Goal: Task Accomplishment & Management: Complete application form

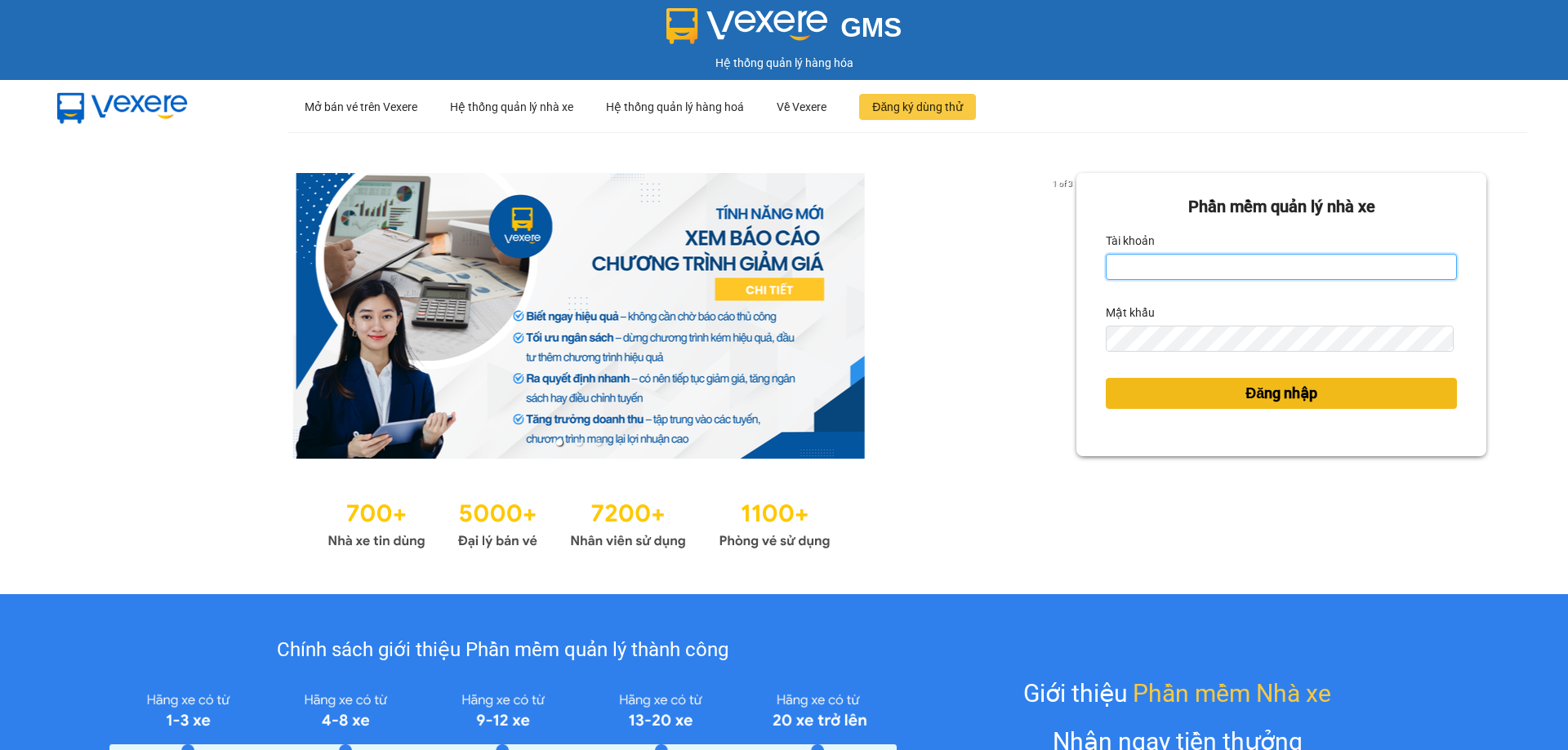
type input "dnduc.ducphatth"
click at [1162, 399] on button "Đăng nhập" at bounding box center [1281, 394] width 351 height 31
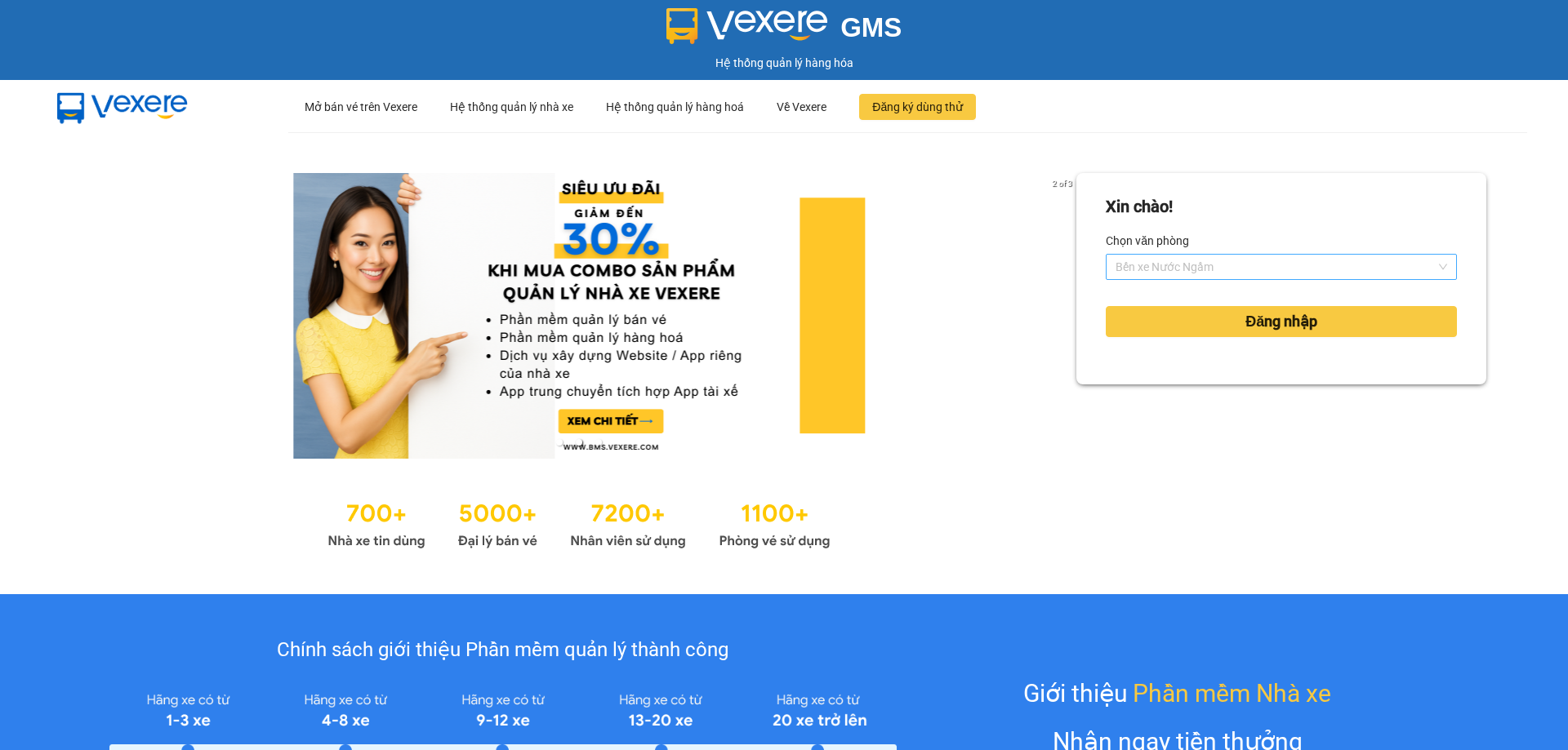
click at [1196, 265] on span "Bến xe Nước Ngầm" at bounding box center [1282, 267] width 331 height 25
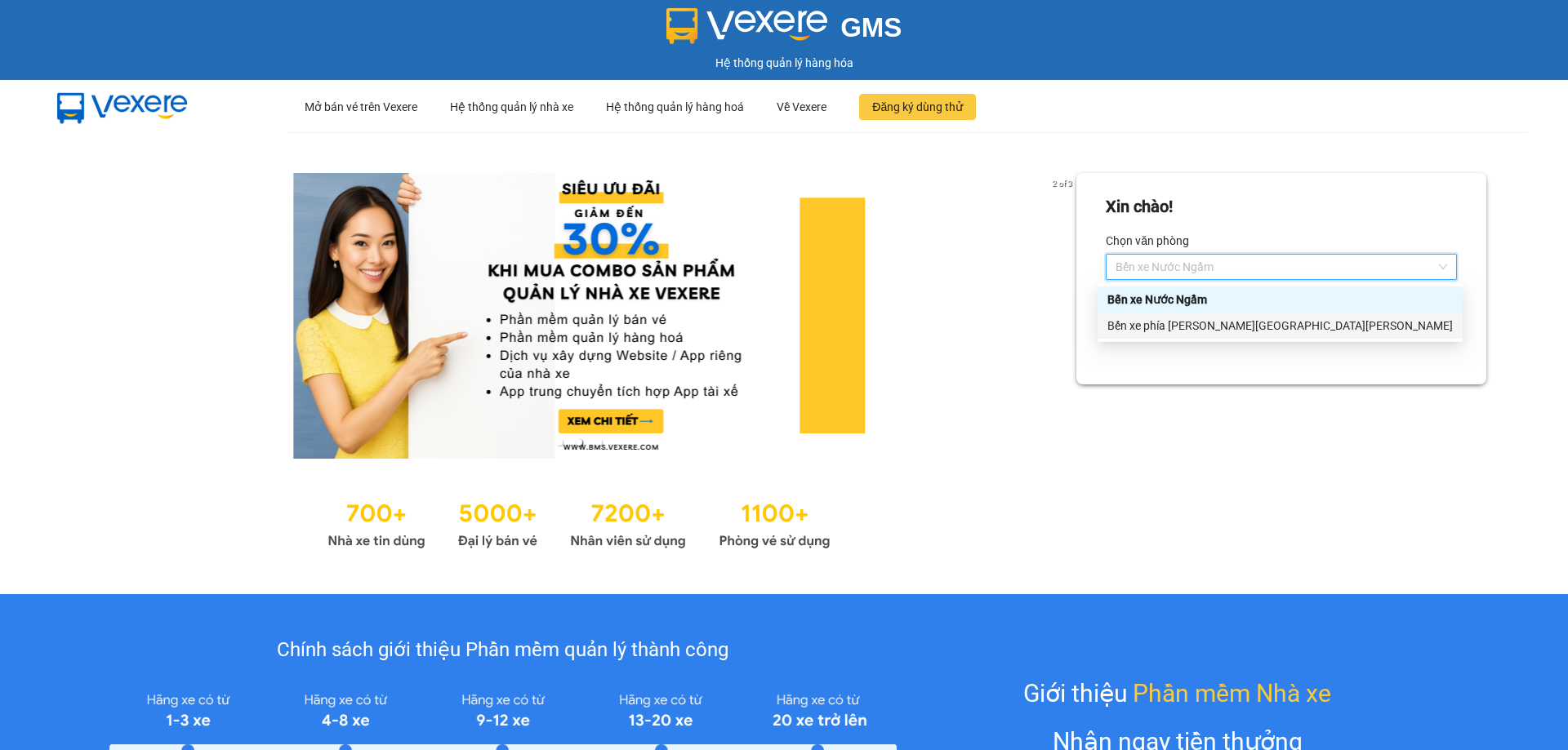
click at [1202, 319] on div "Bến xe phía Tây [GEOGRAPHIC_DATA]" at bounding box center [1280, 326] width 345 height 18
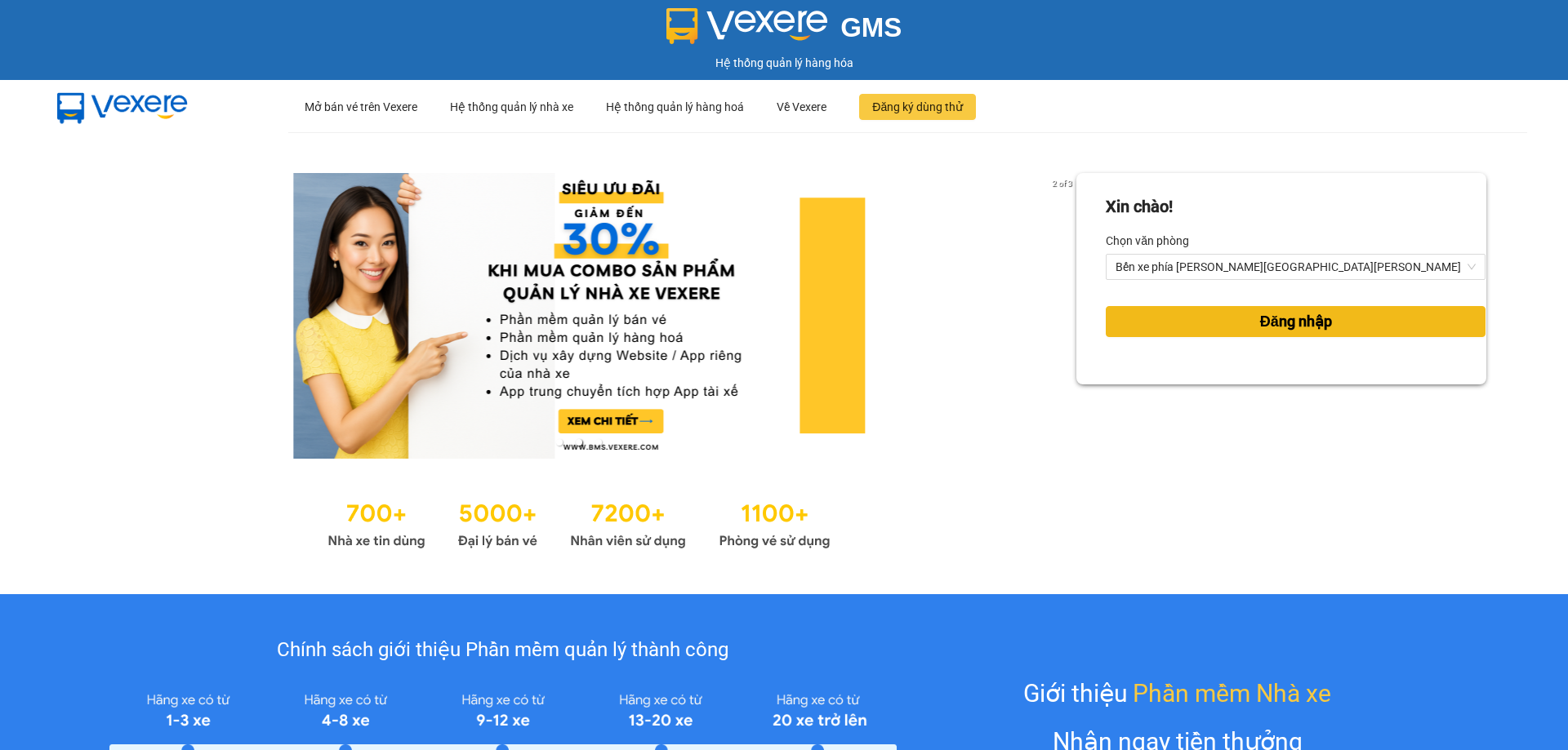
click at [1184, 321] on button "Đăng nhập" at bounding box center [1295, 322] width 380 height 31
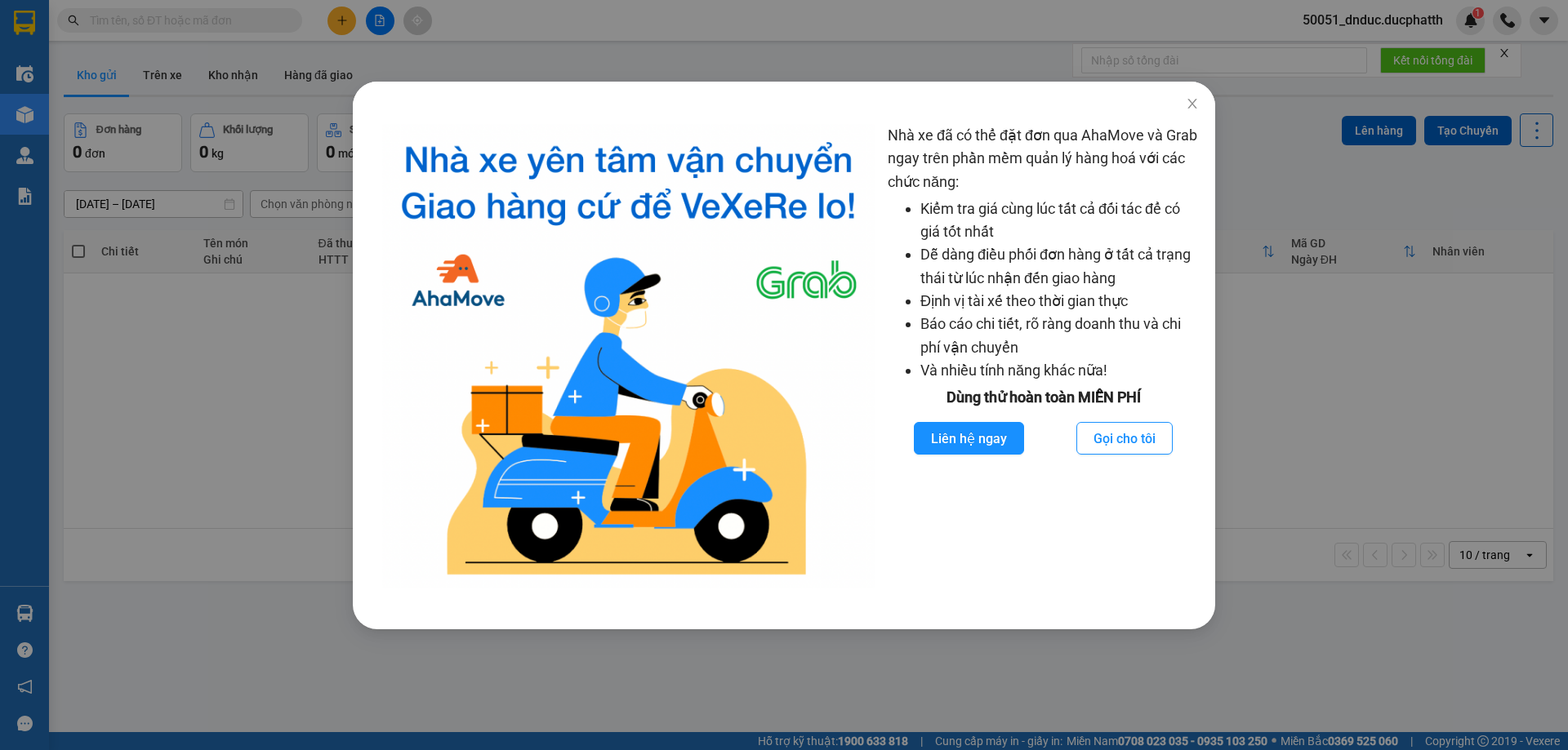
drag, startPoint x: 1329, startPoint y: 326, endPoint x: 1220, endPoint y: 287, distance: 115.8
click at [1321, 326] on div "Nhà xe đã có thể đặt đơn qua AhaMove và Grab ngay trên phần mềm quản lý hàng ho…" at bounding box center [784, 375] width 1568 height 750
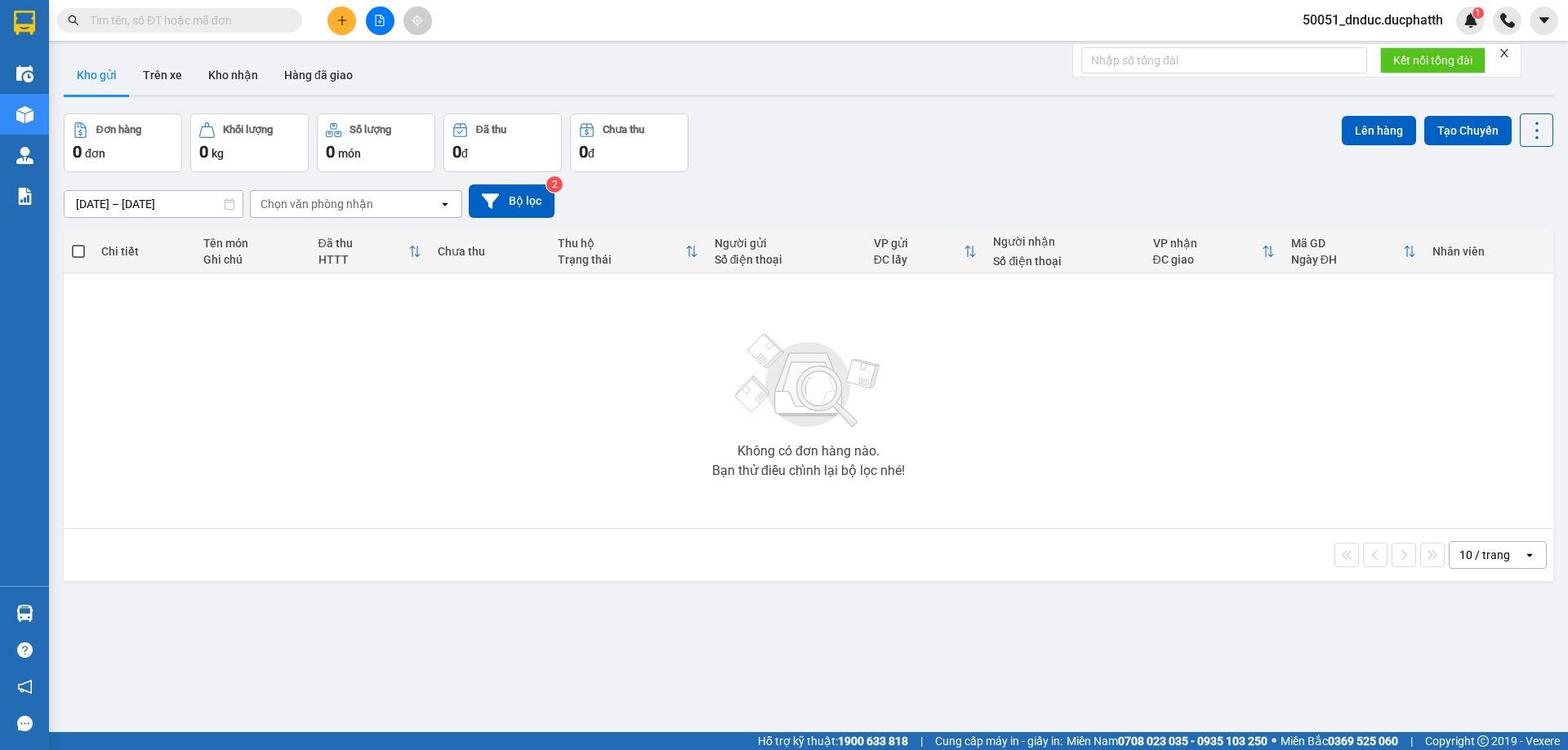
click at [214, 9] on span at bounding box center [180, 20] width 245 height 25
click at [214, 26] on input "text" at bounding box center [186, 20] width 192 height 18
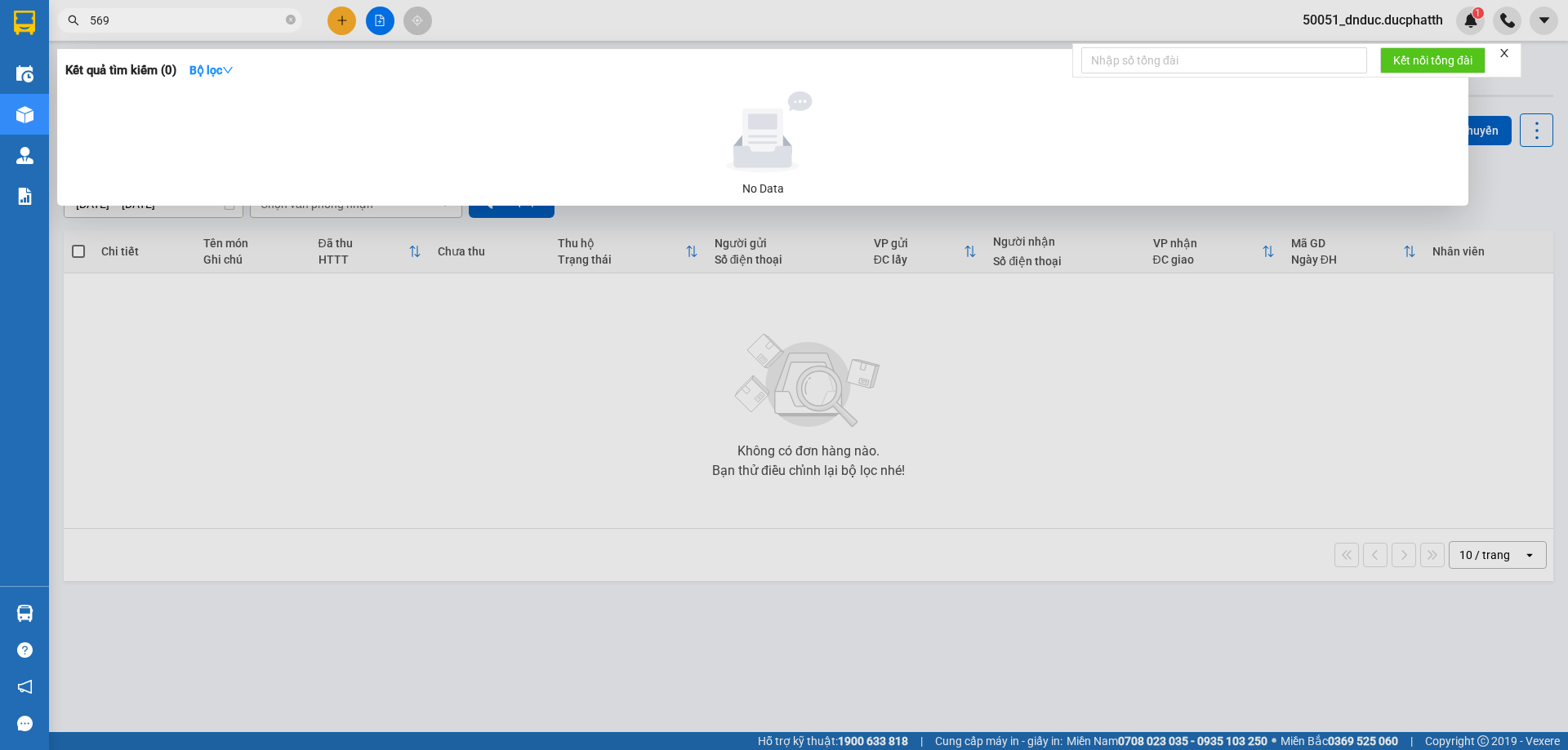
type input "569"
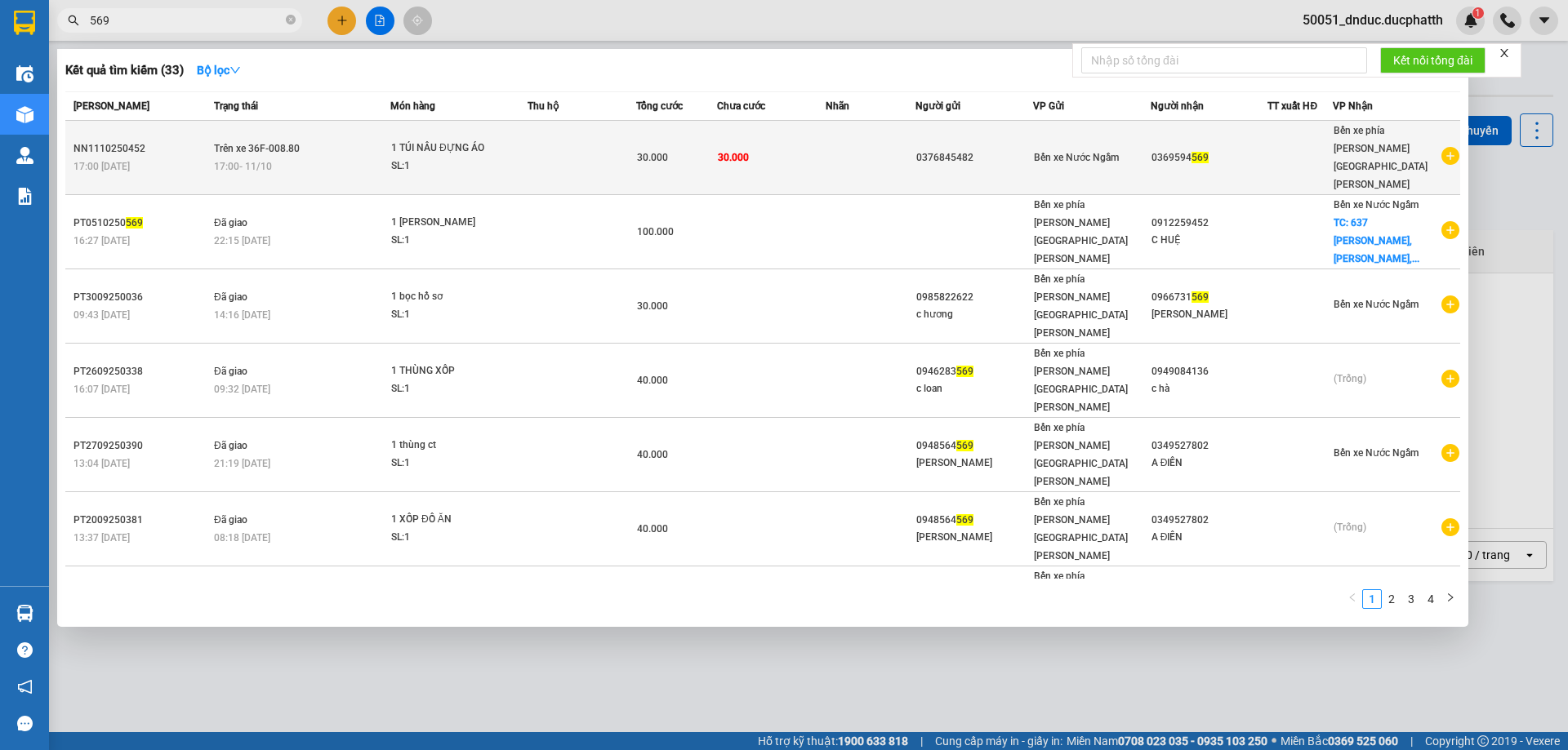
click at [621, 141] on td at bounding box center [582, 157] width 109 height 75
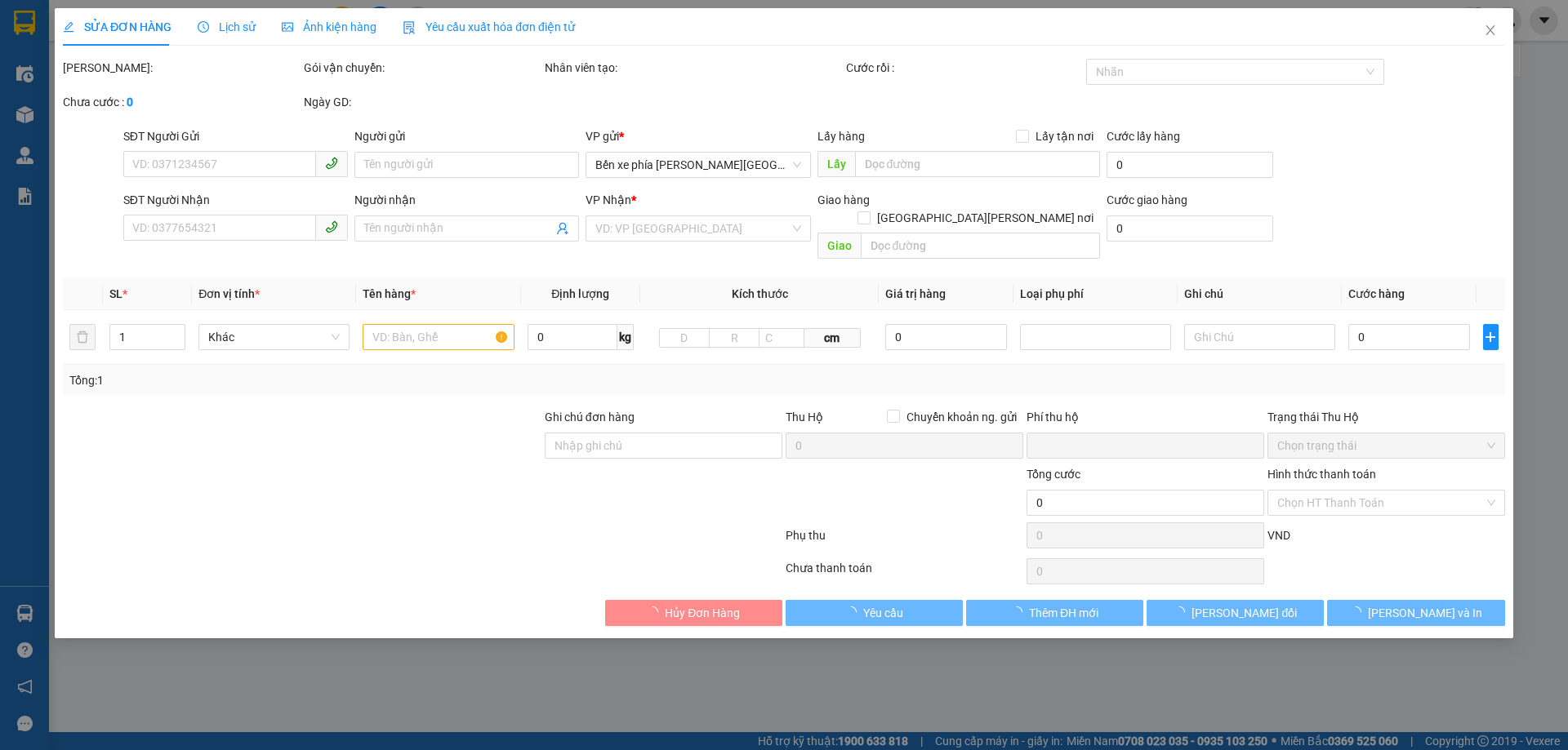
type input "0376845482"
type input "0369594569"
type input "0"
type input "30.000"
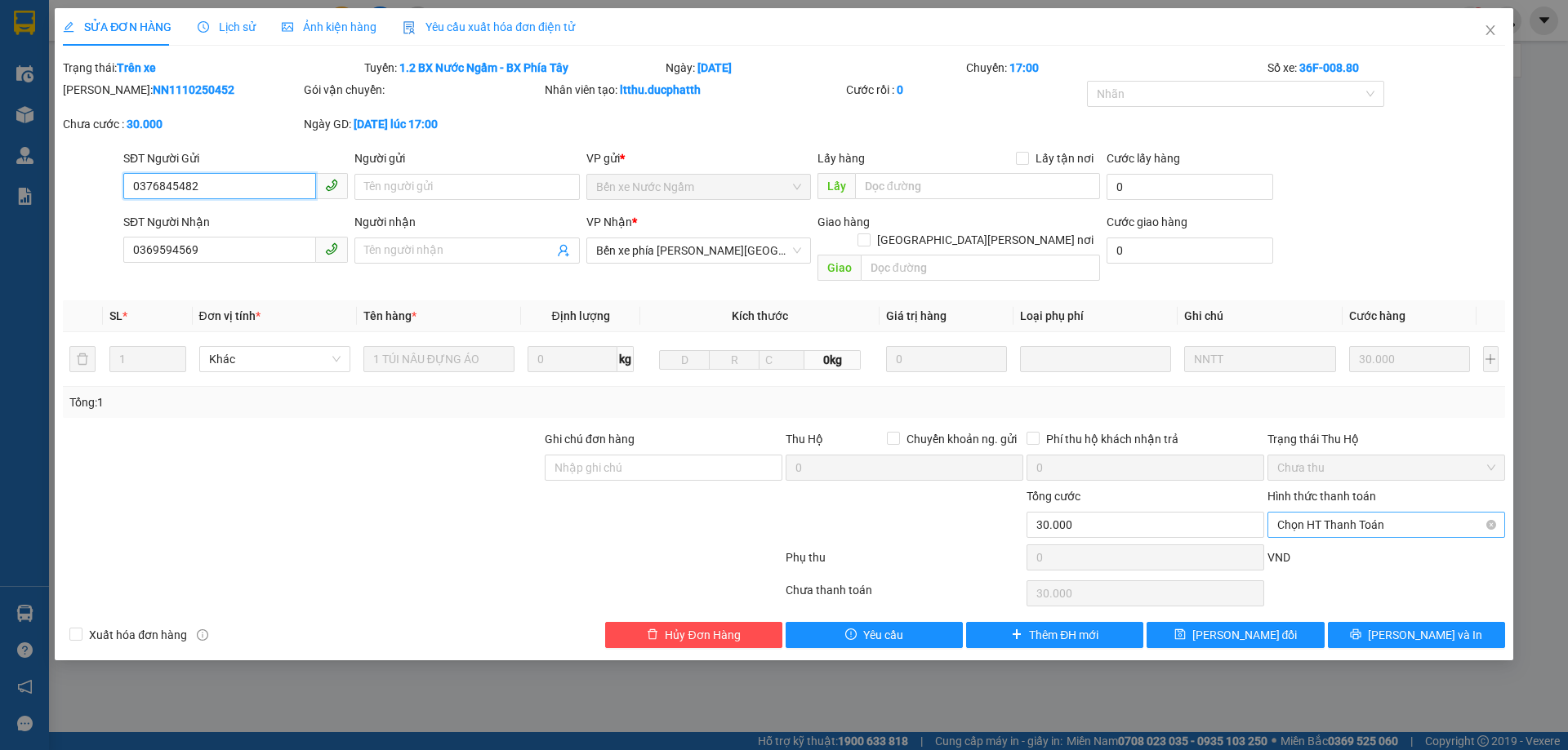
click at [1347, 513] on span "Chọn HT Thanh Toán" at bounding box center [1387, 525] width 218 height 25
click at [1343, 540] on div "Tại văn phòng" at bounding box center [1387, 540] width 218 height 18
type input "0"
click at [1214, 626] on span "Lưu thay đổi" at bounding box center [1245, 635] width 105 height 18
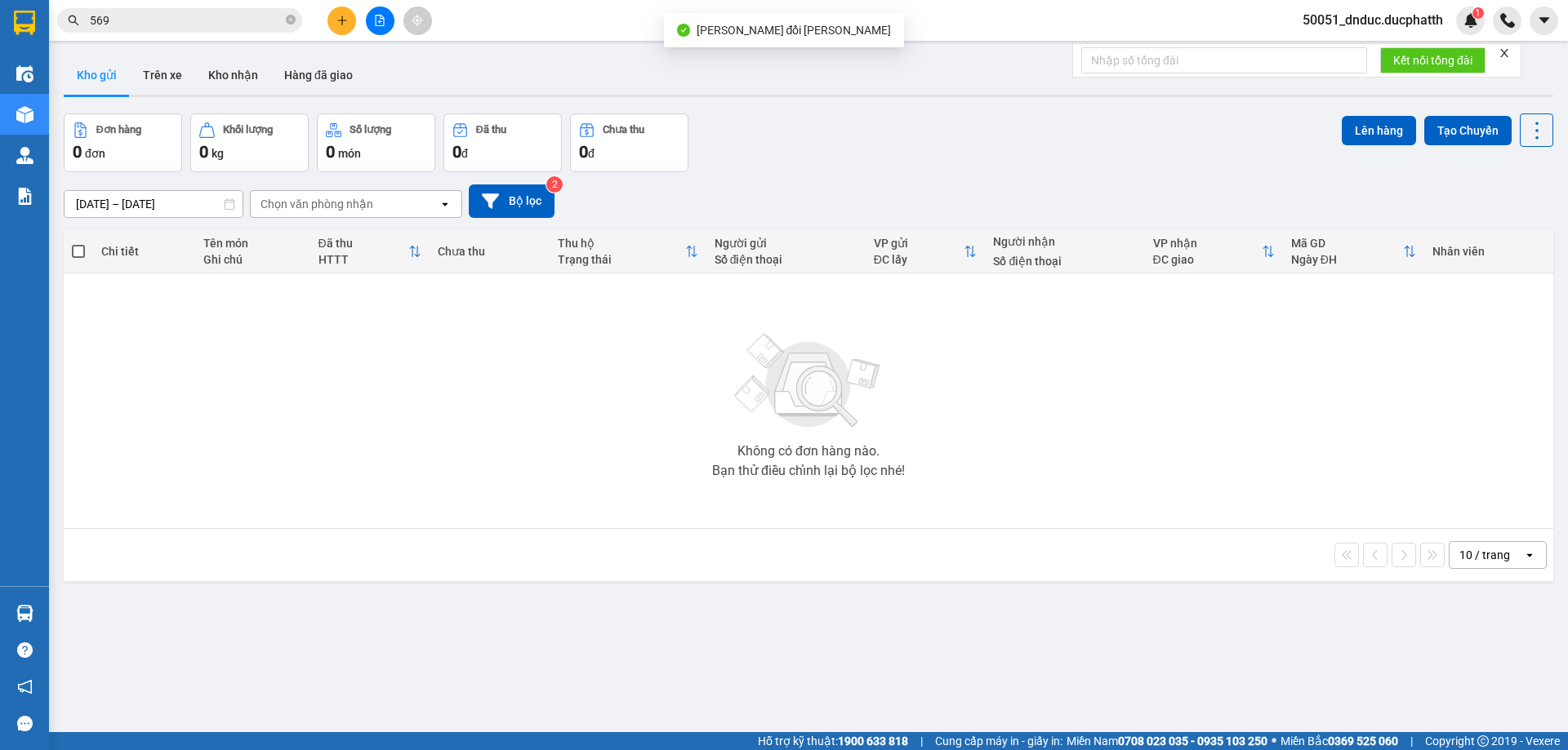
click at [146, 19] on input "569" at bounding box center [186, 20] width 192 height 18
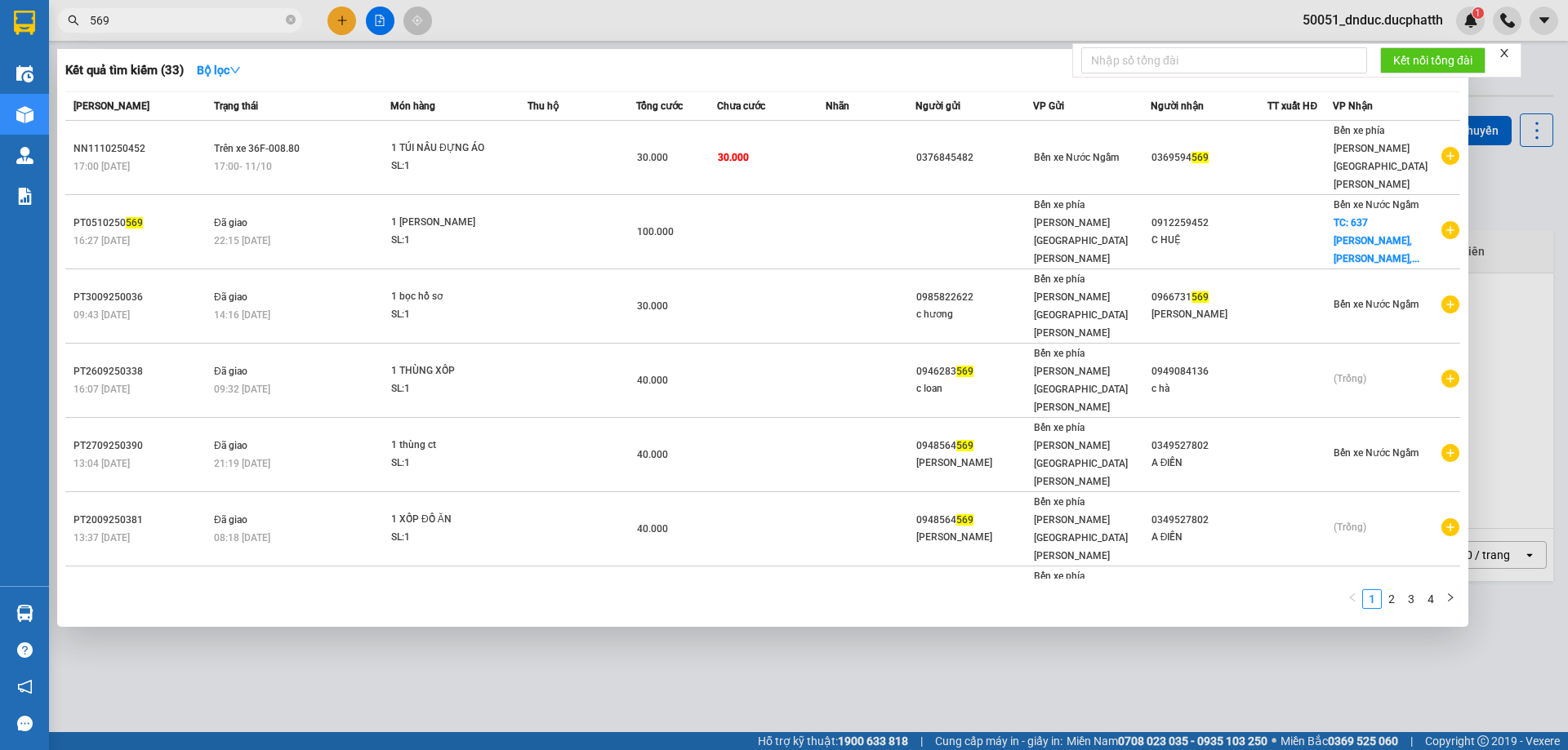
click at [245, 12] on input "569" at bounding box center [186, 20] width 192 height 18
type input "5"
type input "718"
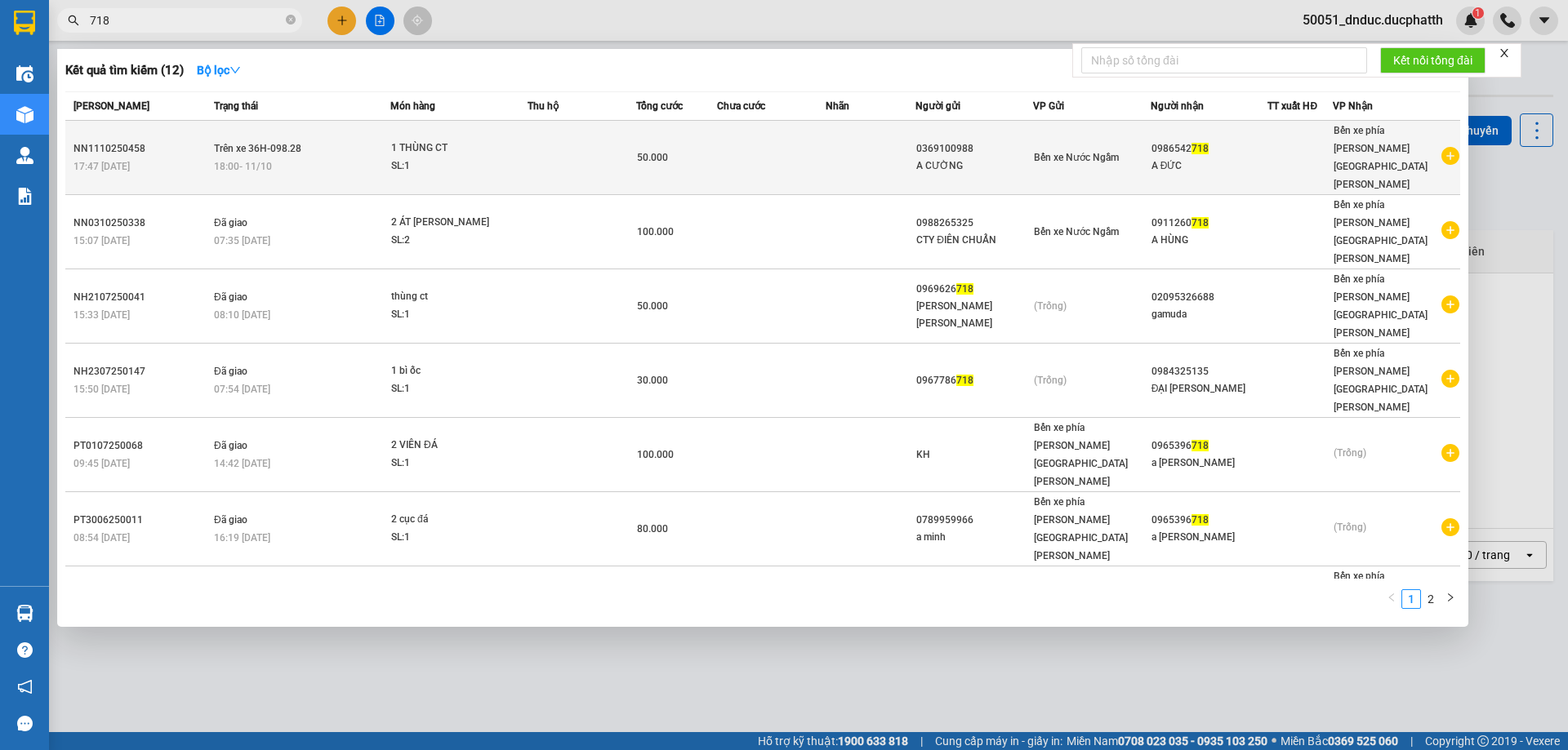
click at [830, 130] on tr "NN1110250458 17:47 - 11/10 Trên xe 36H-098.28 18:00 - 11/10 1 THÙNG CT SL: 1 50…" at bounding box center [762, 157] width 1395 height 75
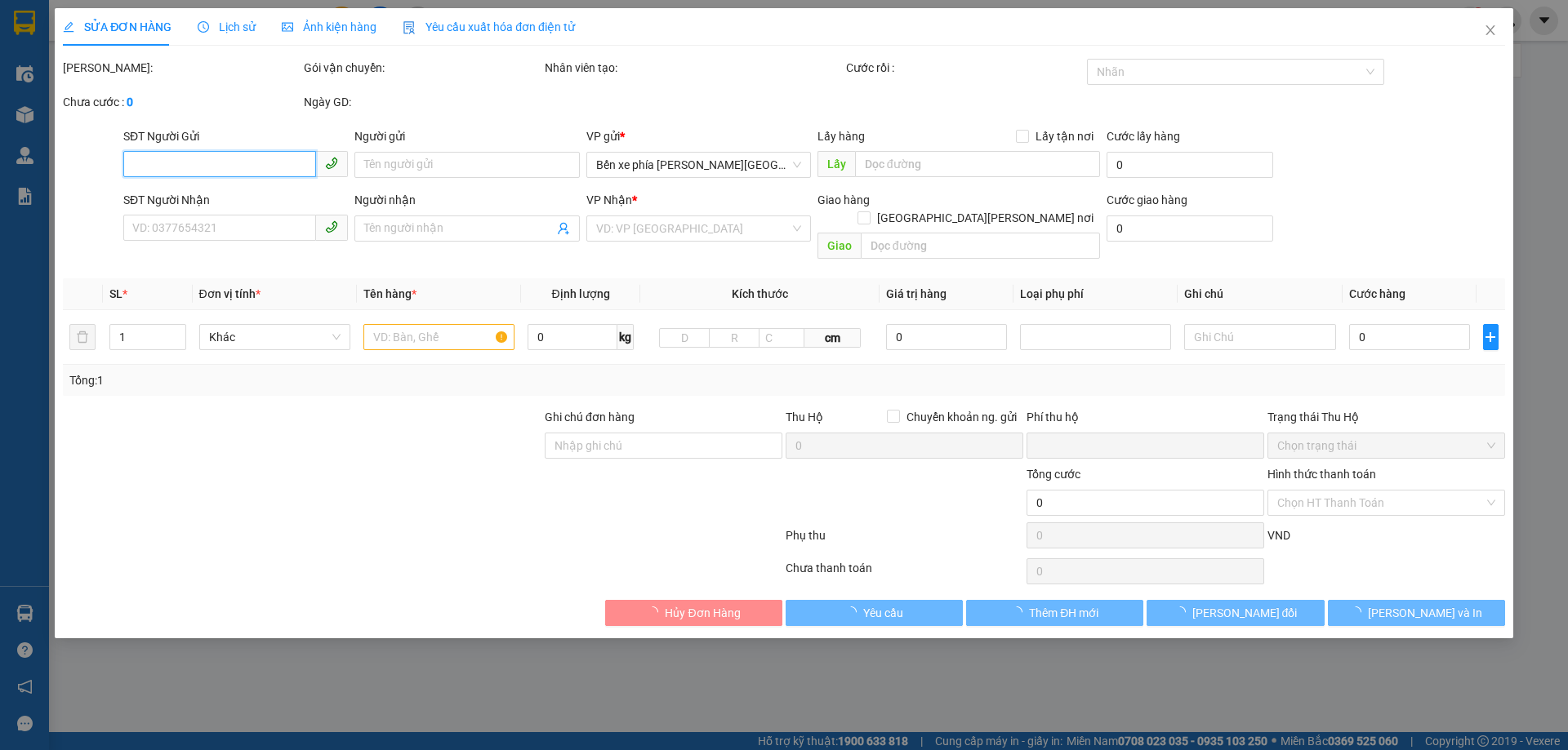
type input "0369100988"
type input "A CƯỜNG"
type input "0986542718"
type input "A ĐỨC"
type input "NGTT- CK THAI VIET CUONG 17H46 11/10 SHB"
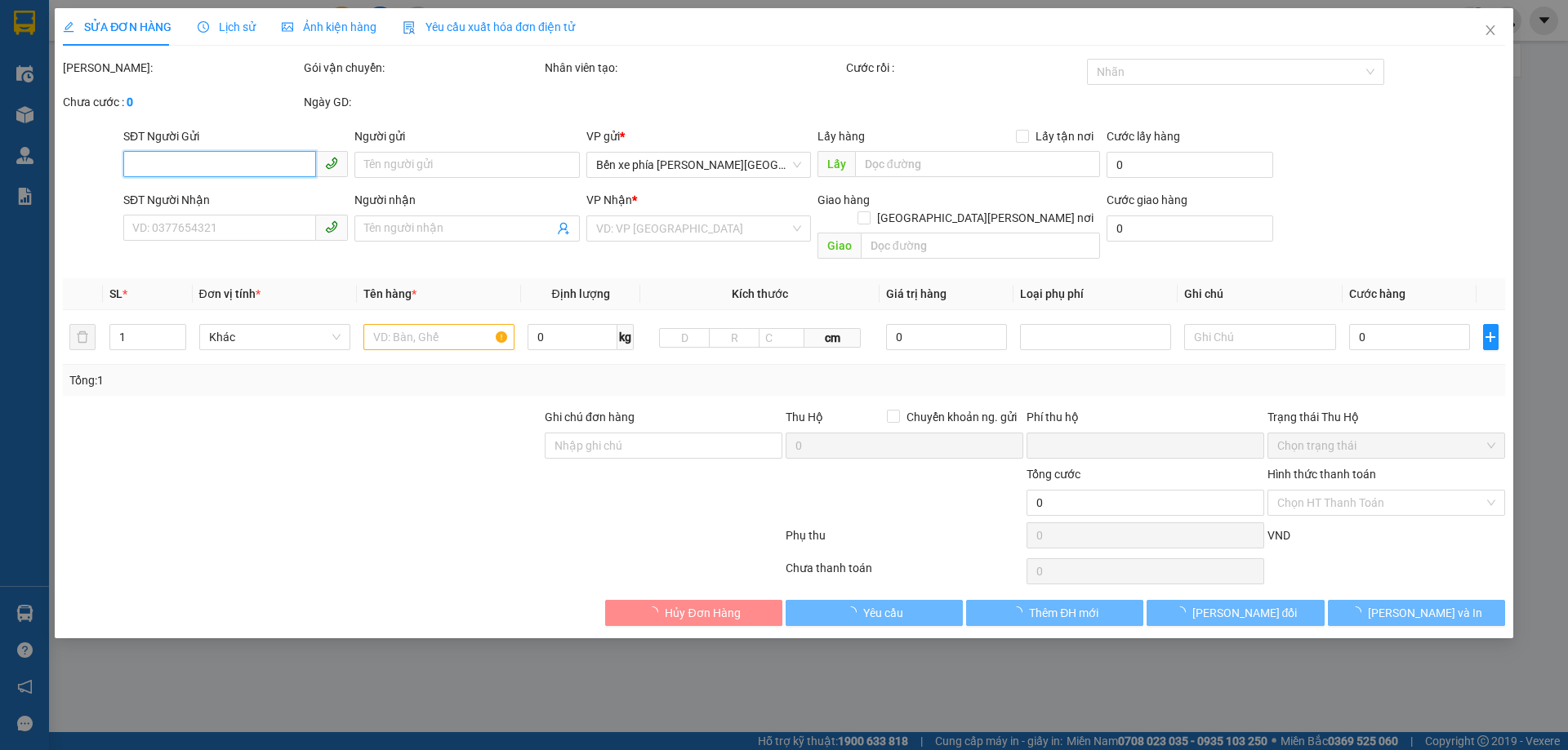
type input "0"
type input "50.000"
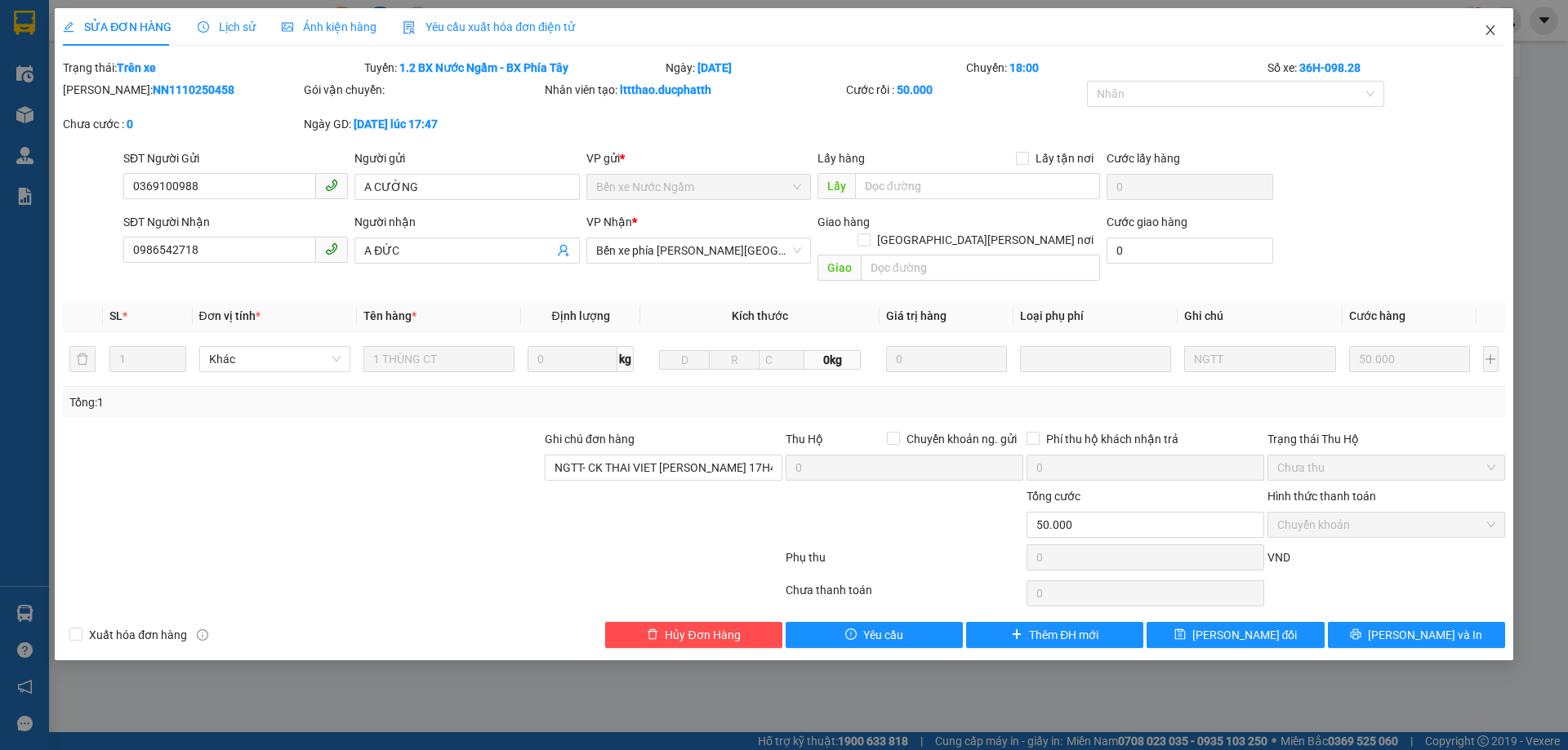
click at [1490, 36] on icon "close" at bounding box center [1491, 30] width 13 height 13
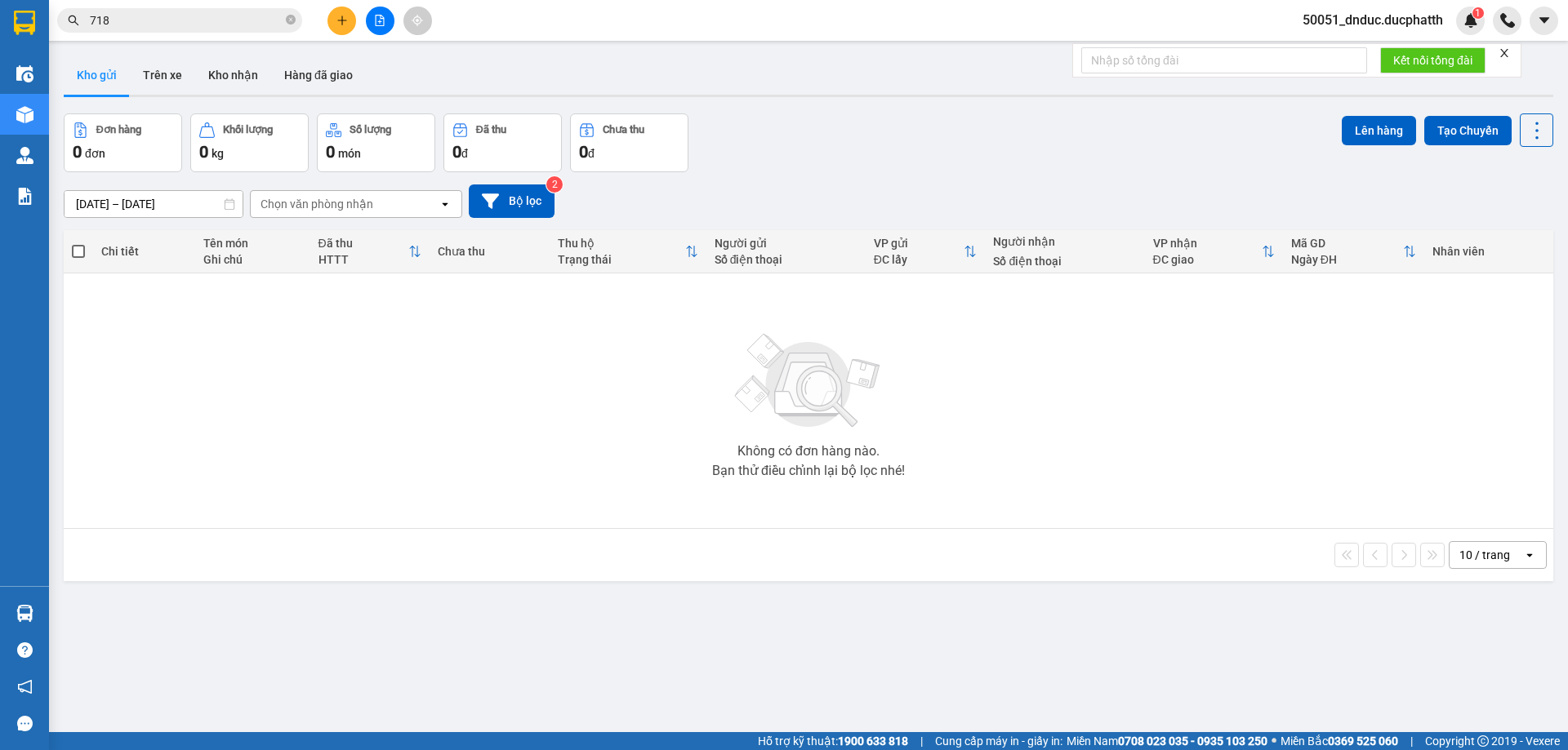
click at [253, 26] on input "718" at bounding box center [186, 20] width 192 height 18
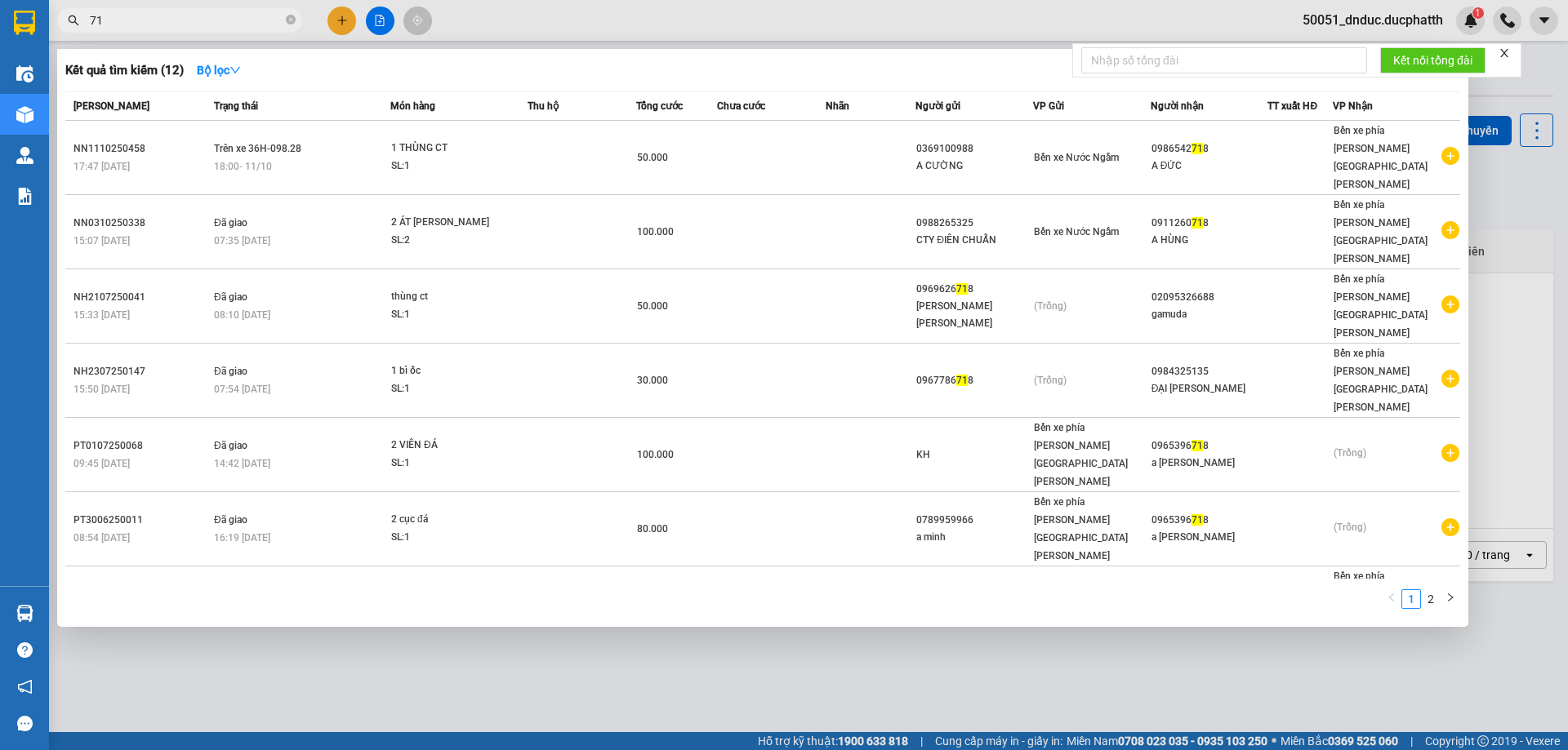
type input "7"
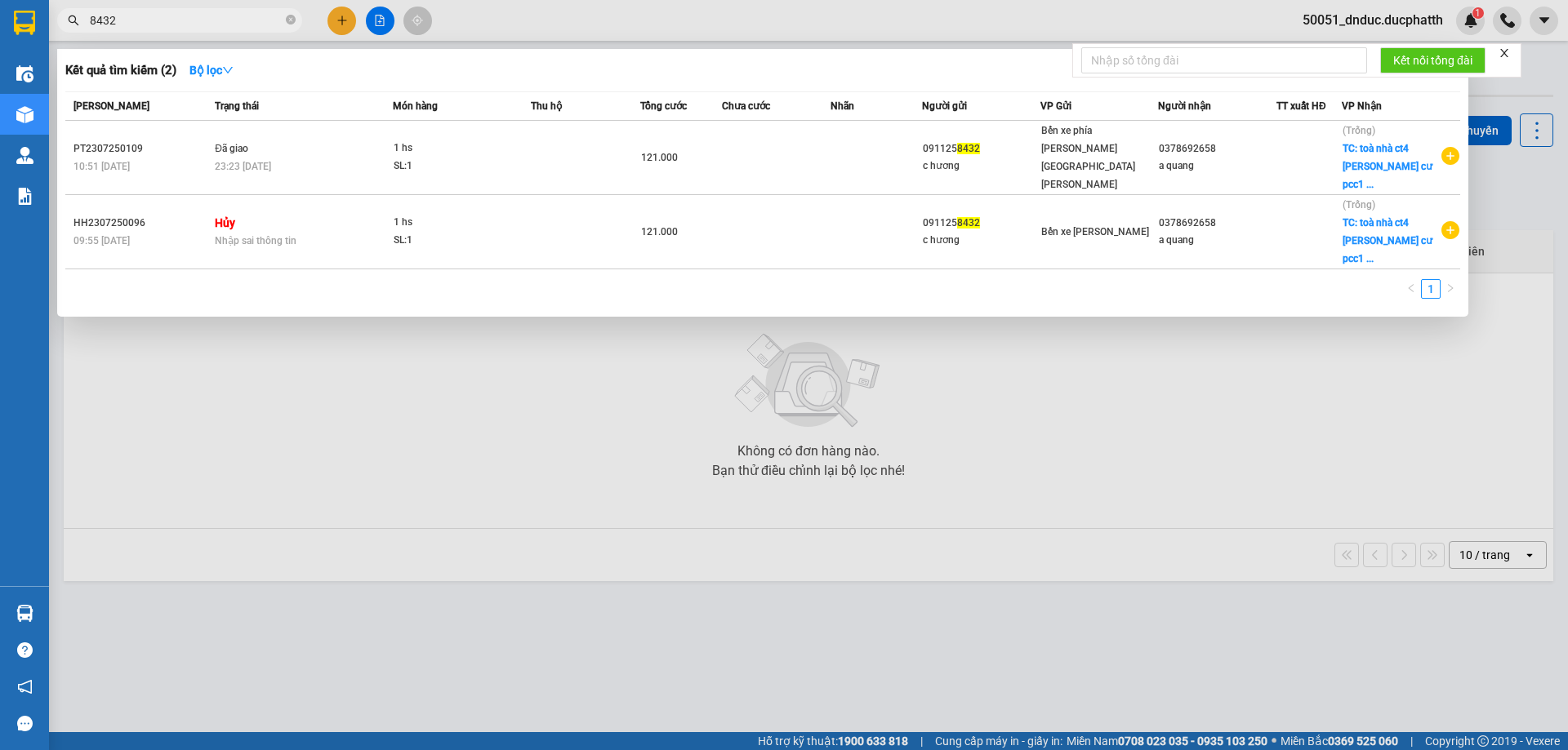
click at [168, 17] on input "8432" at bounding box center [186, 20] width 192 height 18
type input "8435"
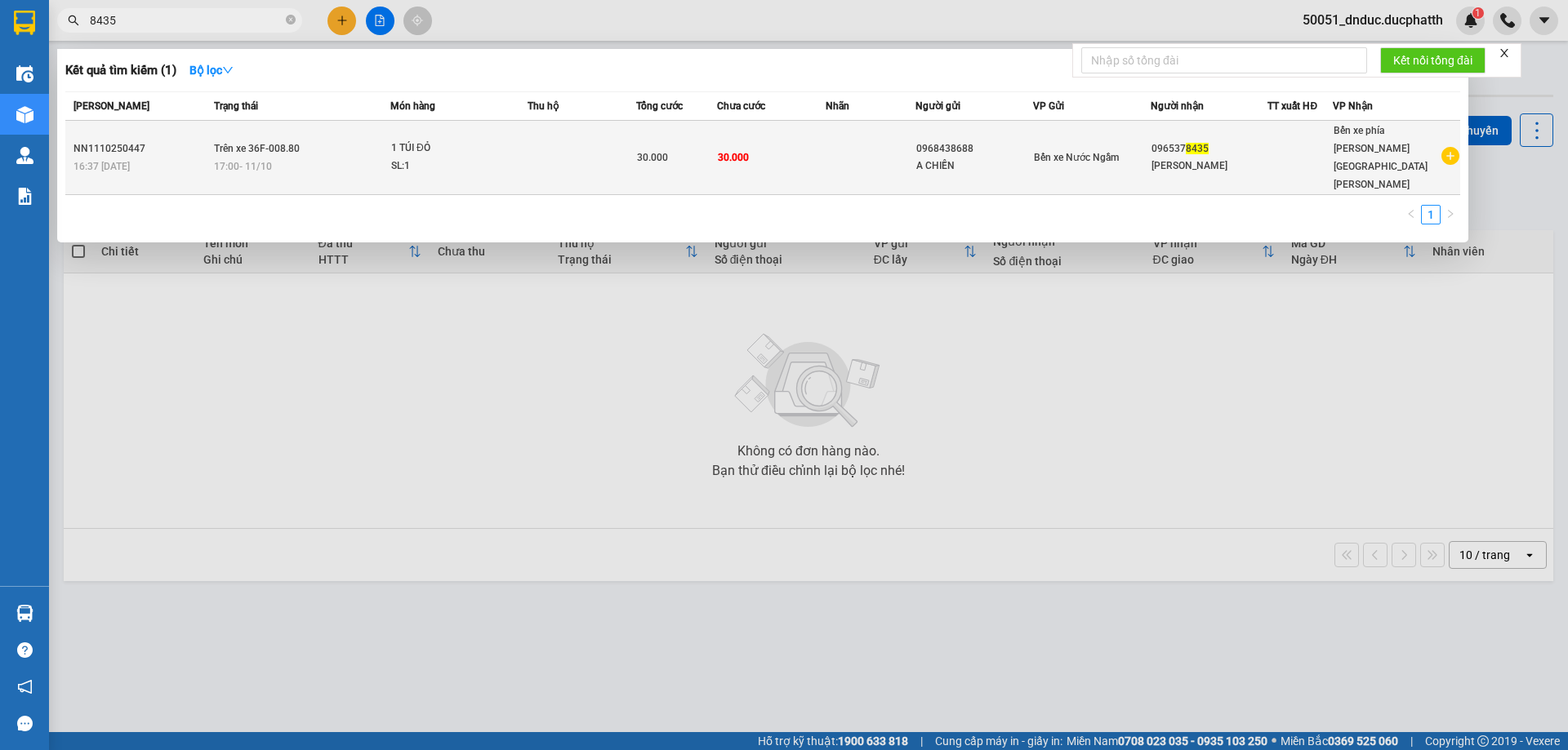
click at [824, 136] on td "30.000" at bounding box center [772, 157] width 109 height 75
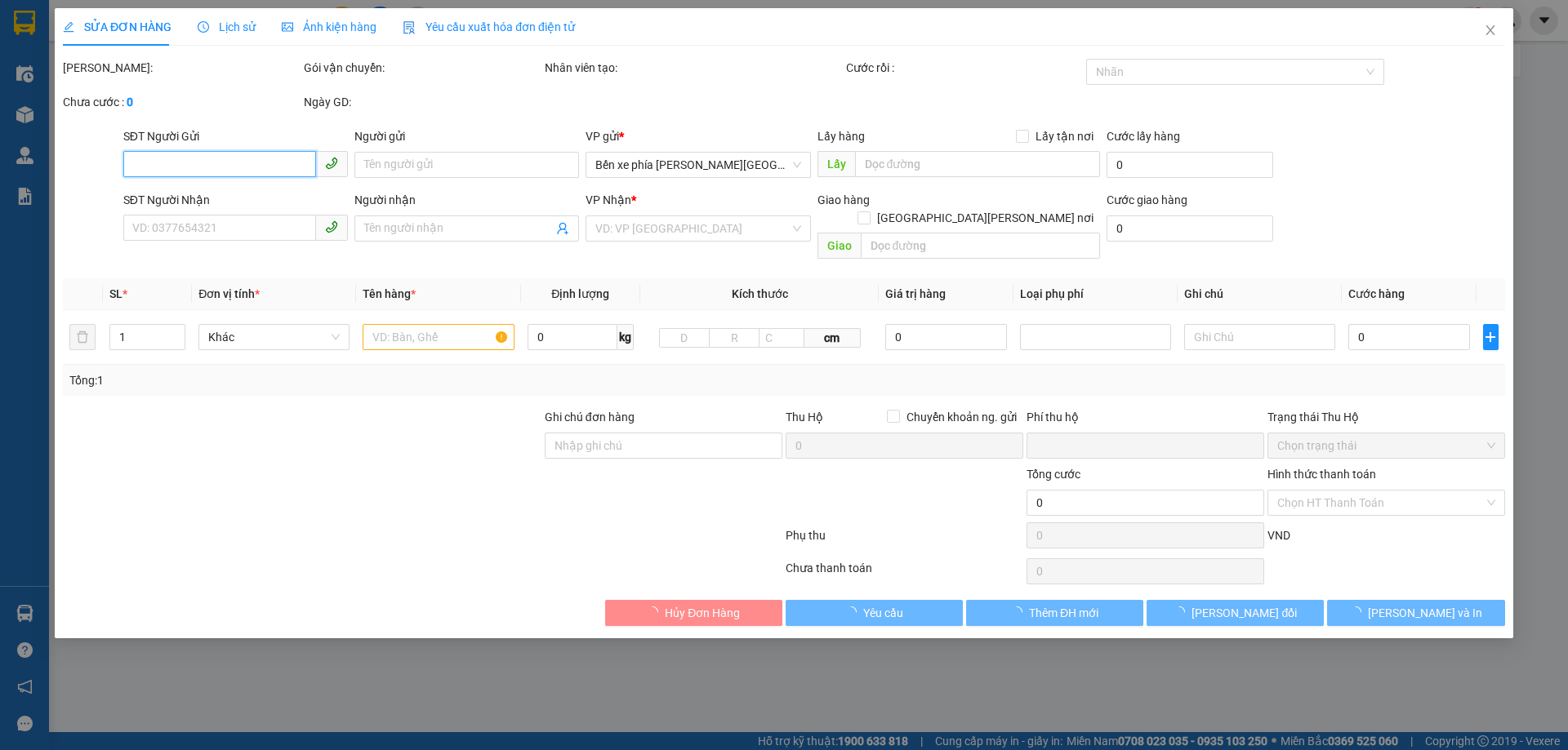
type input "0968438688"
type input "A CHIẾN"
type input "0965378435"
type input "CHỊ [PERSON_NAME]"
type input "0"
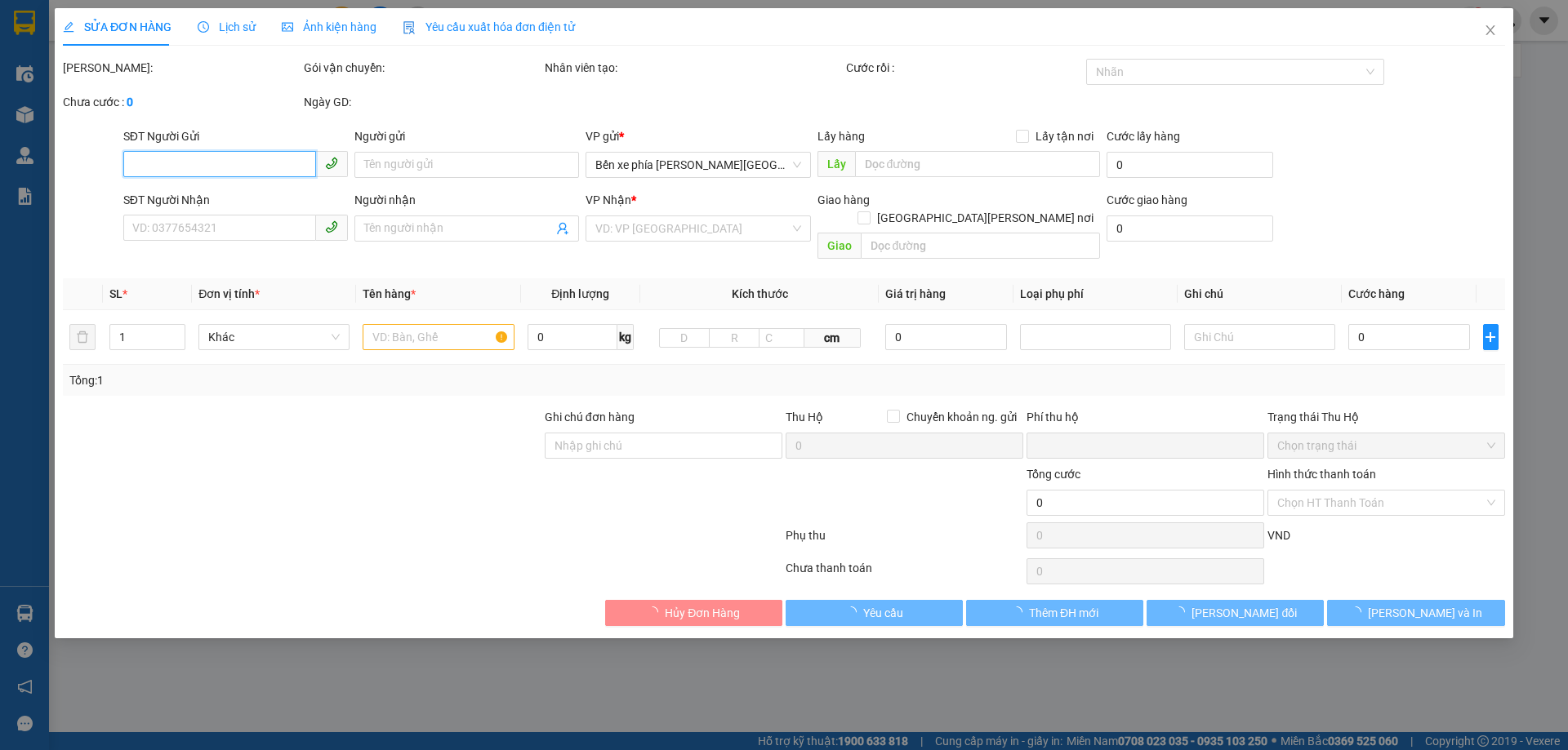
type input "30.000"
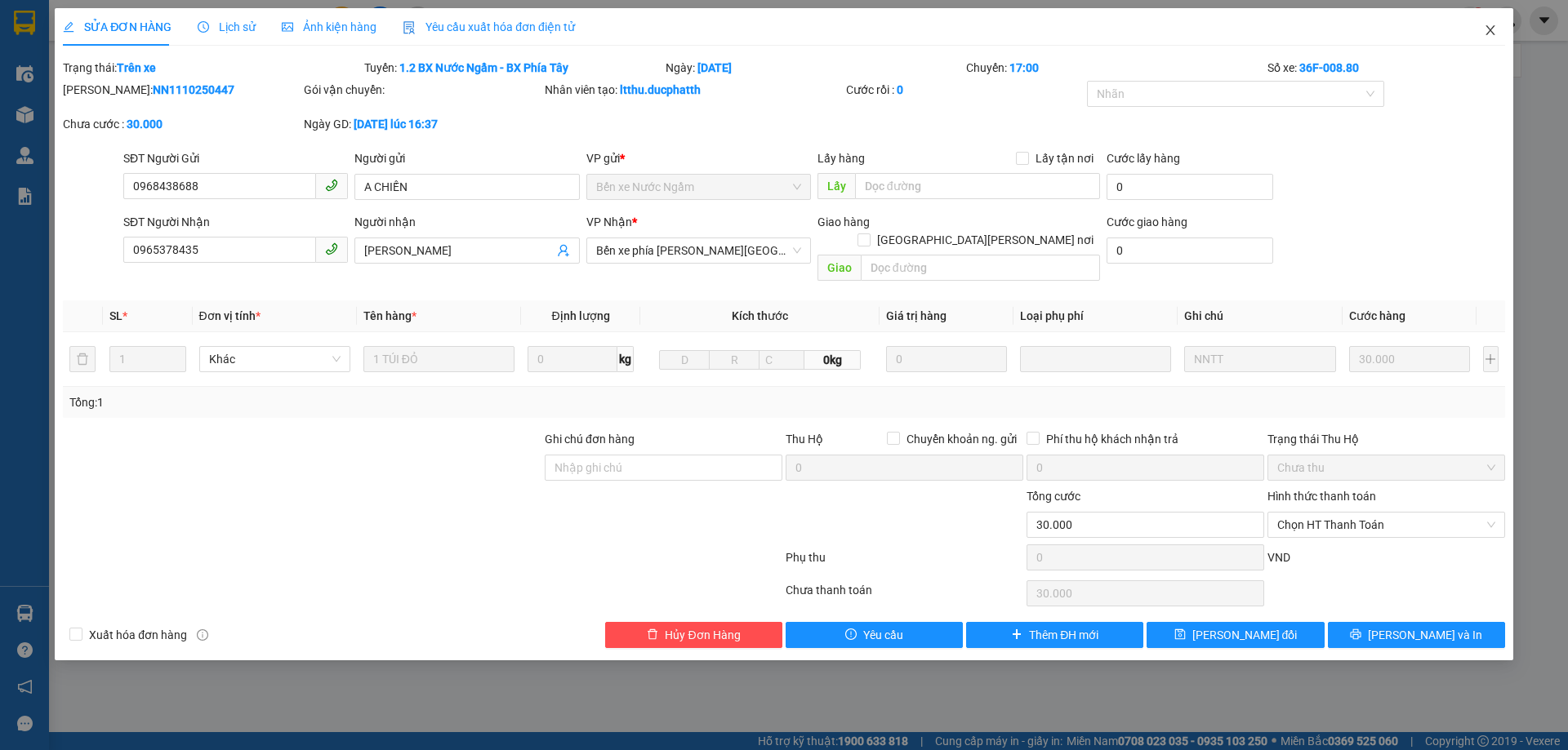
click at [1486, 29] on icon "close" at bounding box center [1491, 30] width 13 height 13
